Goal: Information Seeking & Learning: Learn about a topic

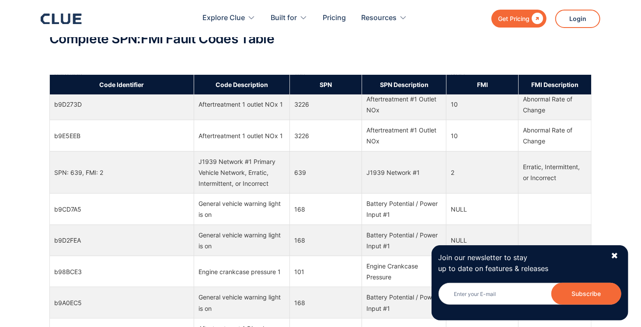
scroll to position [919, 0]
